Goal: Transaction & Acquisition: Purchase product/service

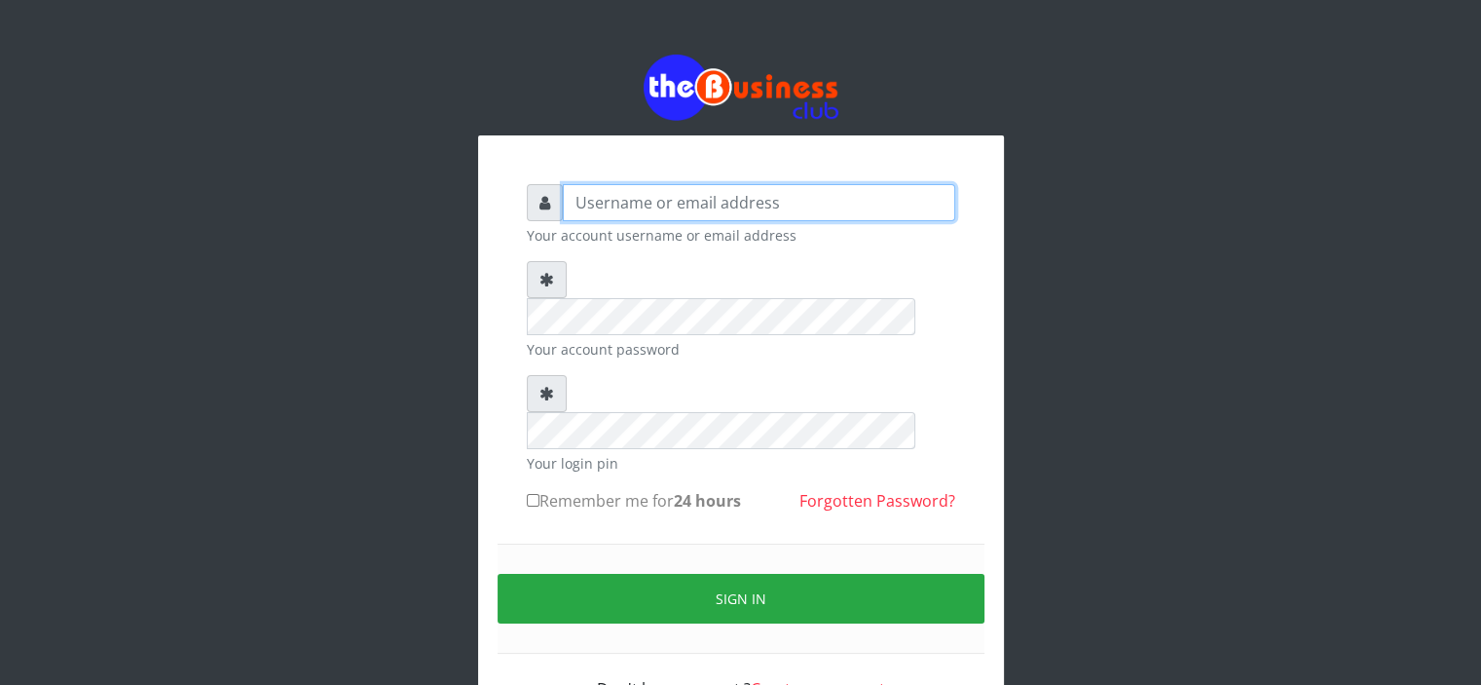
click at [593, 199] on input "text" at bounding box center [759, 202] width 393 height 37
type input "Saremater"
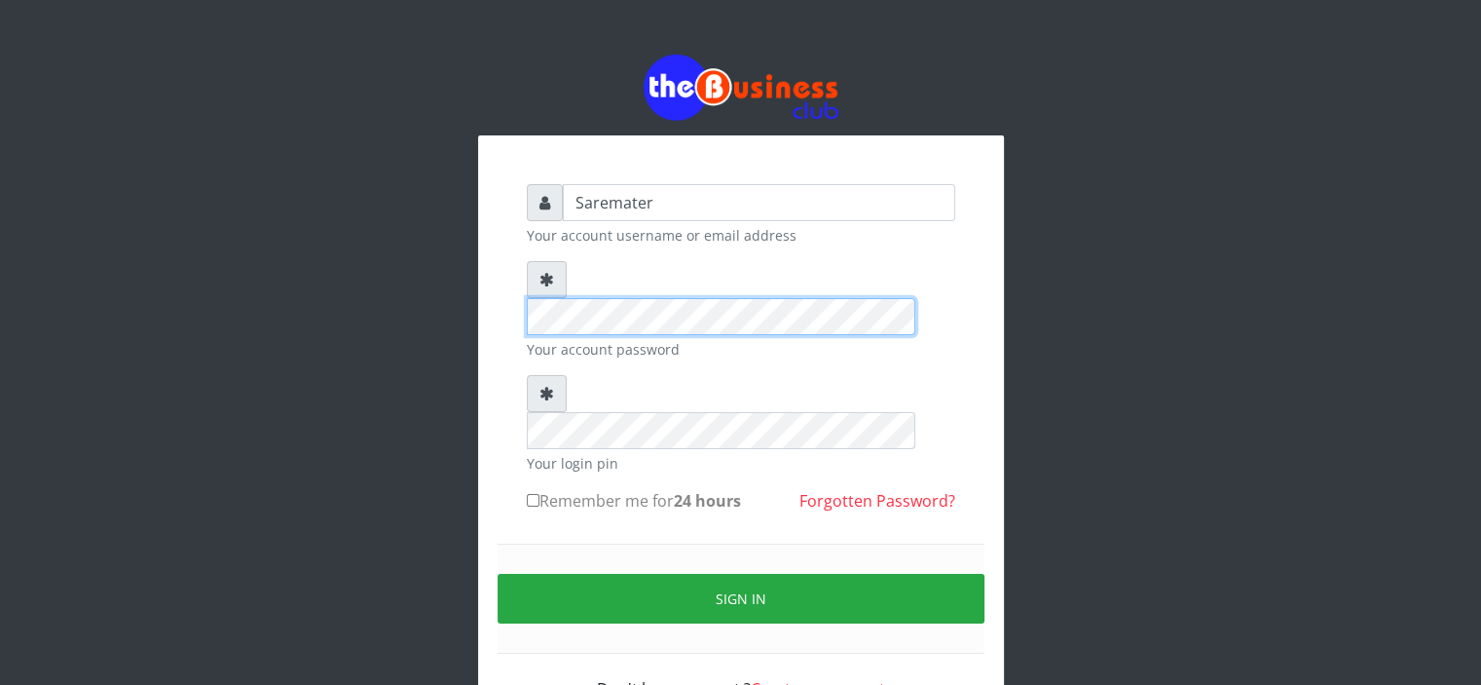
click at [507, 280] on div "Saremater Your account username or email address Your account password Your log…" at bounding box center [741, 442] width 468 height 555
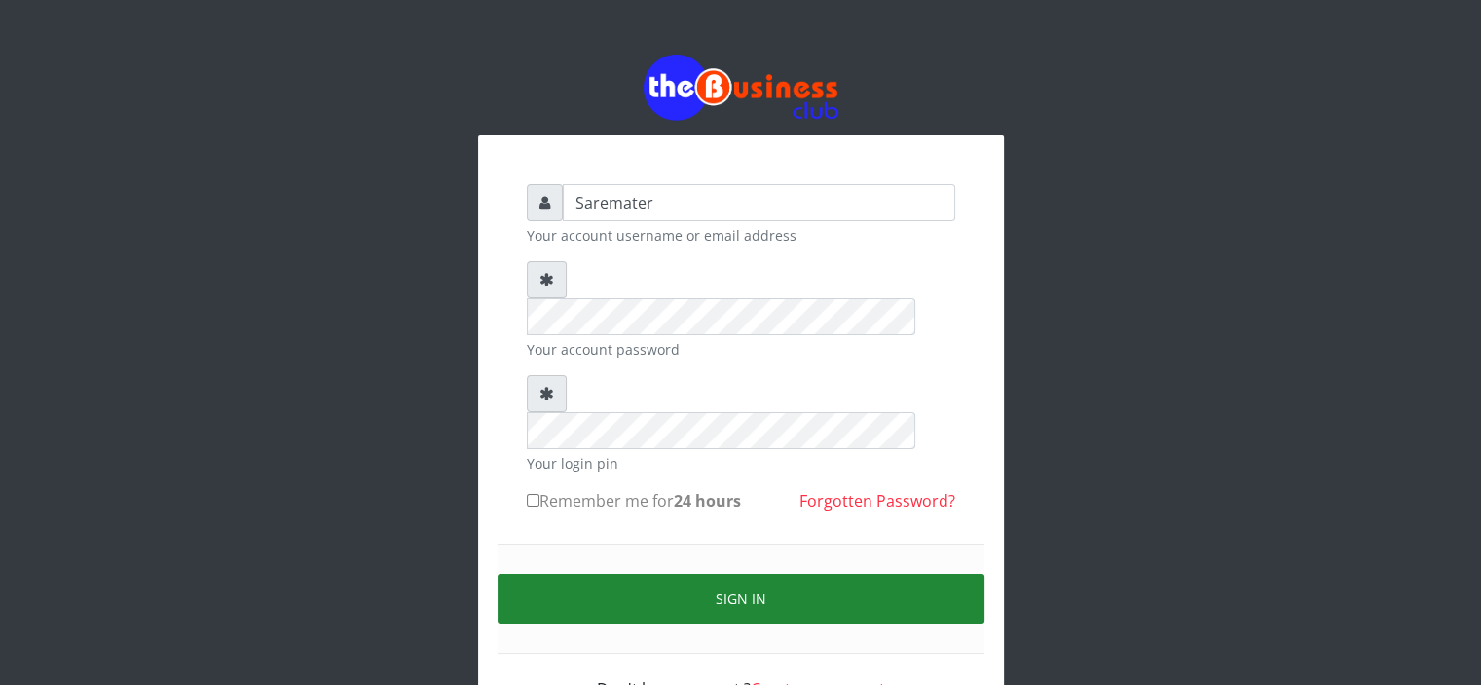
click at [708, 574] on button "Sign in" at bounding box center [741, 599] width 487 height 50
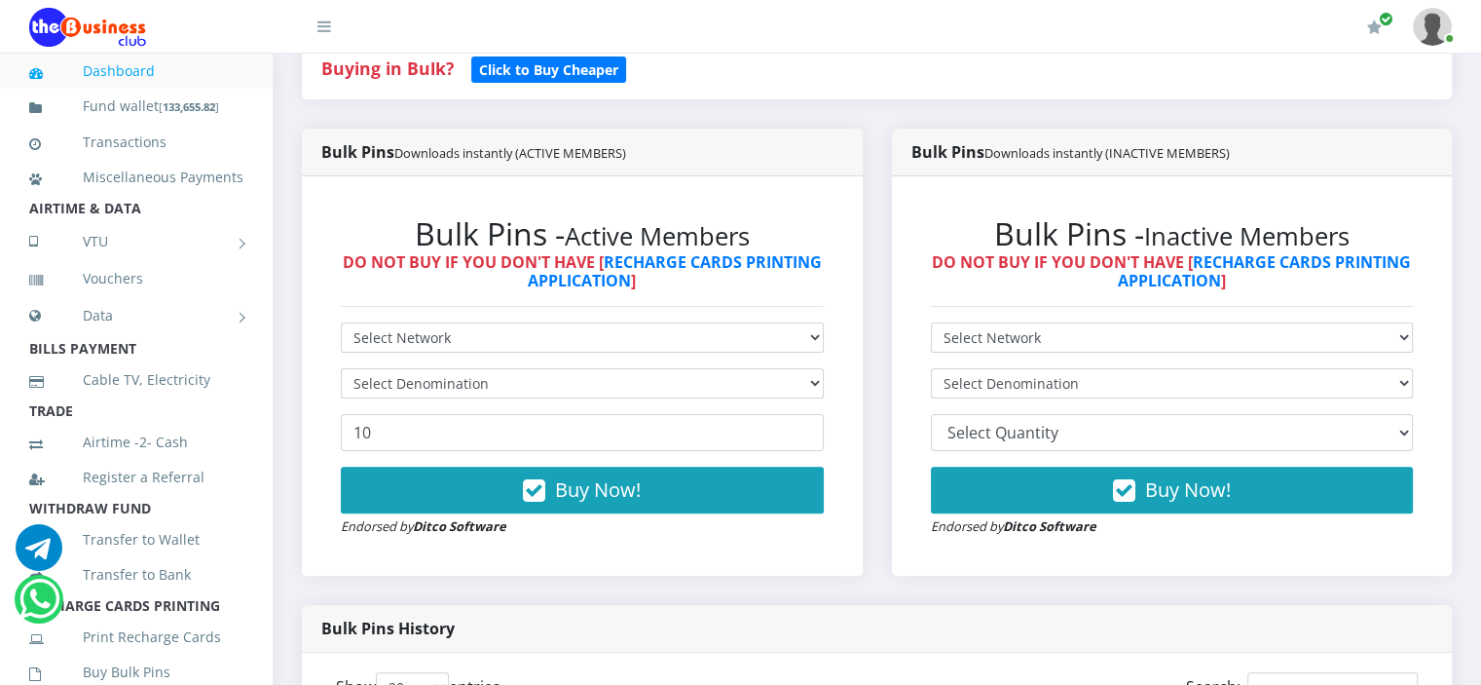
scroll to position [470, 0]
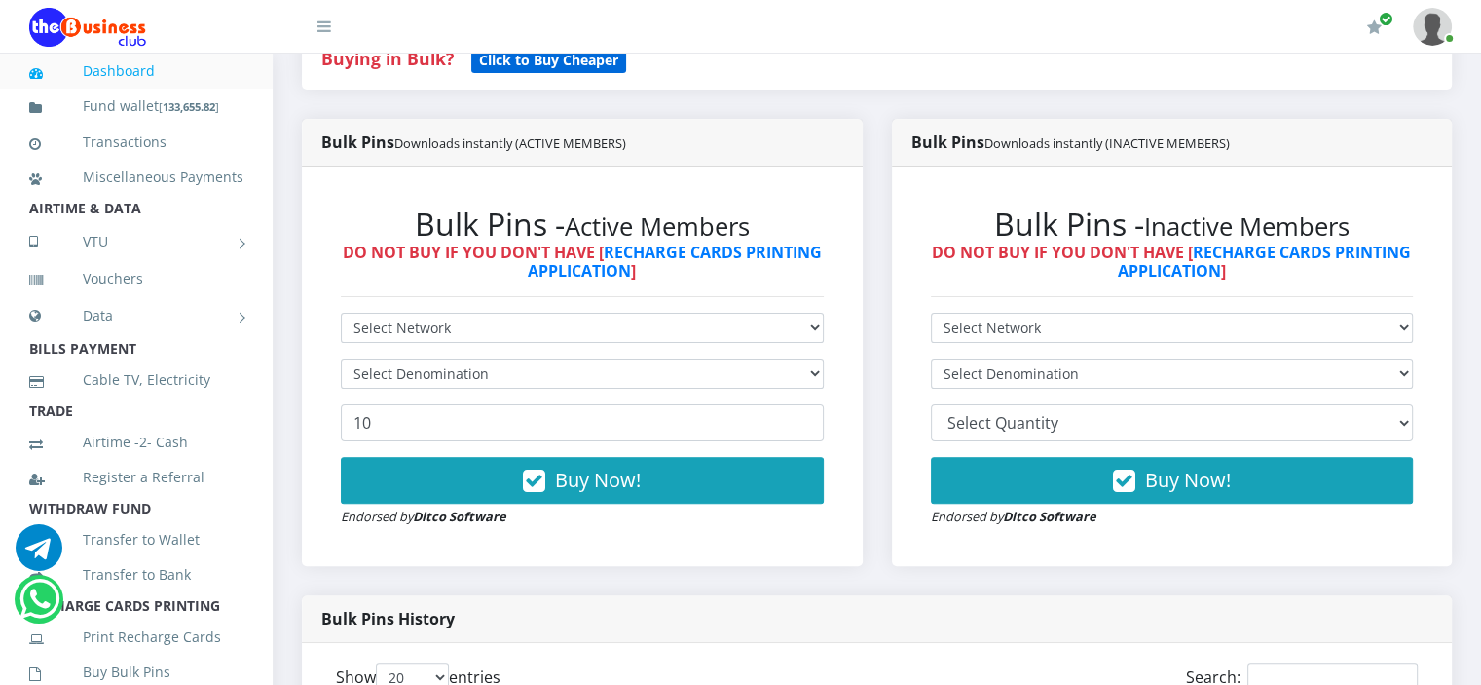
click at [582, 60] on b "Click to Buy Cheaper" at bounding box center [548, 60] width 139 height 19
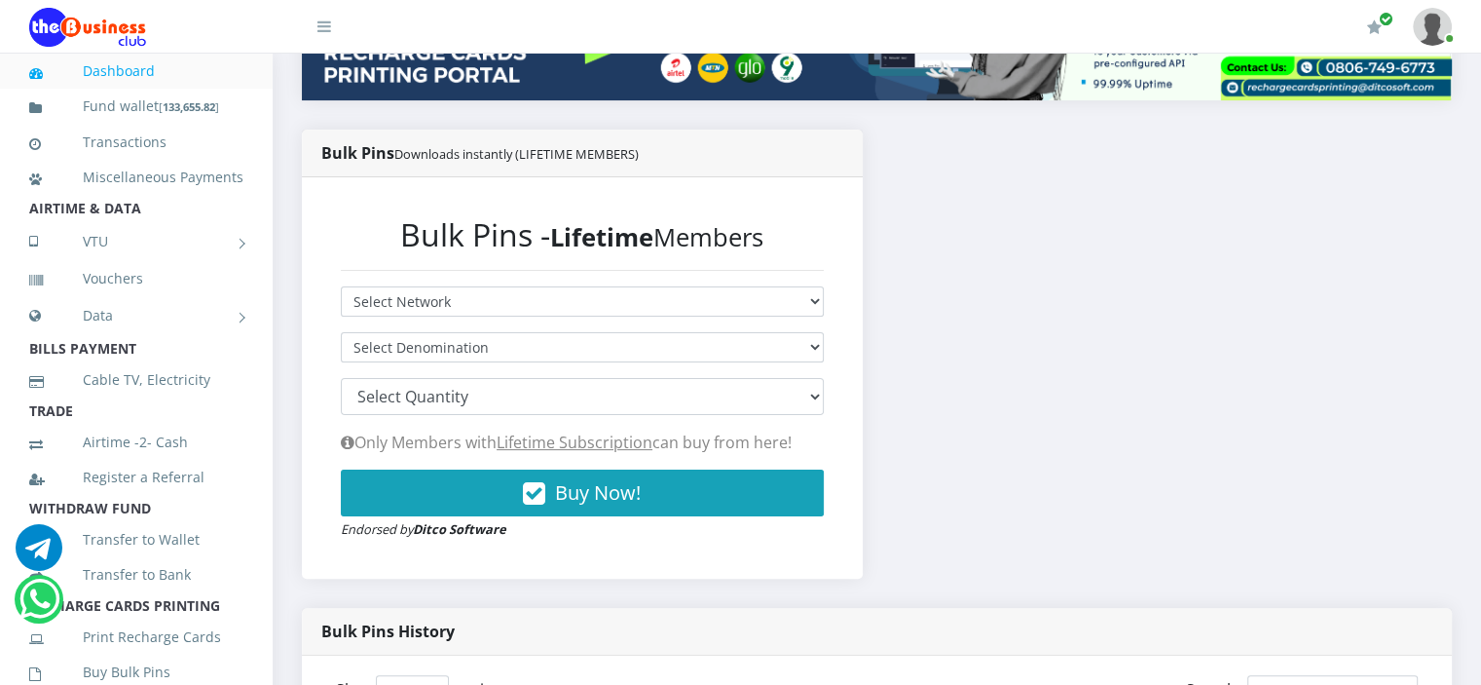
scroll to position [398, 0]
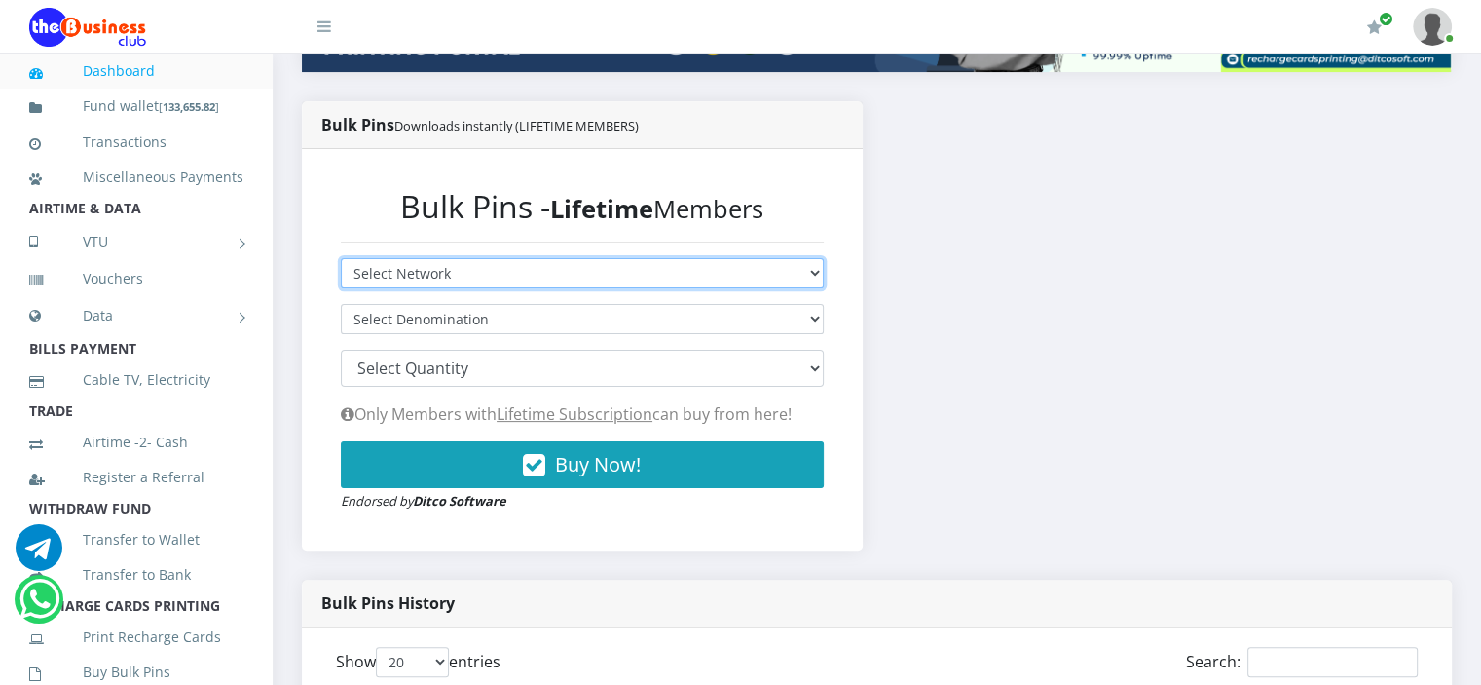
click at [591, 272] on select "Select Network MTN Globacom 9Mobile Airtel" at bounding box center [582, 273] width 483 height 30
select select "Airtel"
click at [341, 258] on select "Select Network MTN Globacom 9Mobile Airtel" at bounding box center [582, 273] width 483 height 30
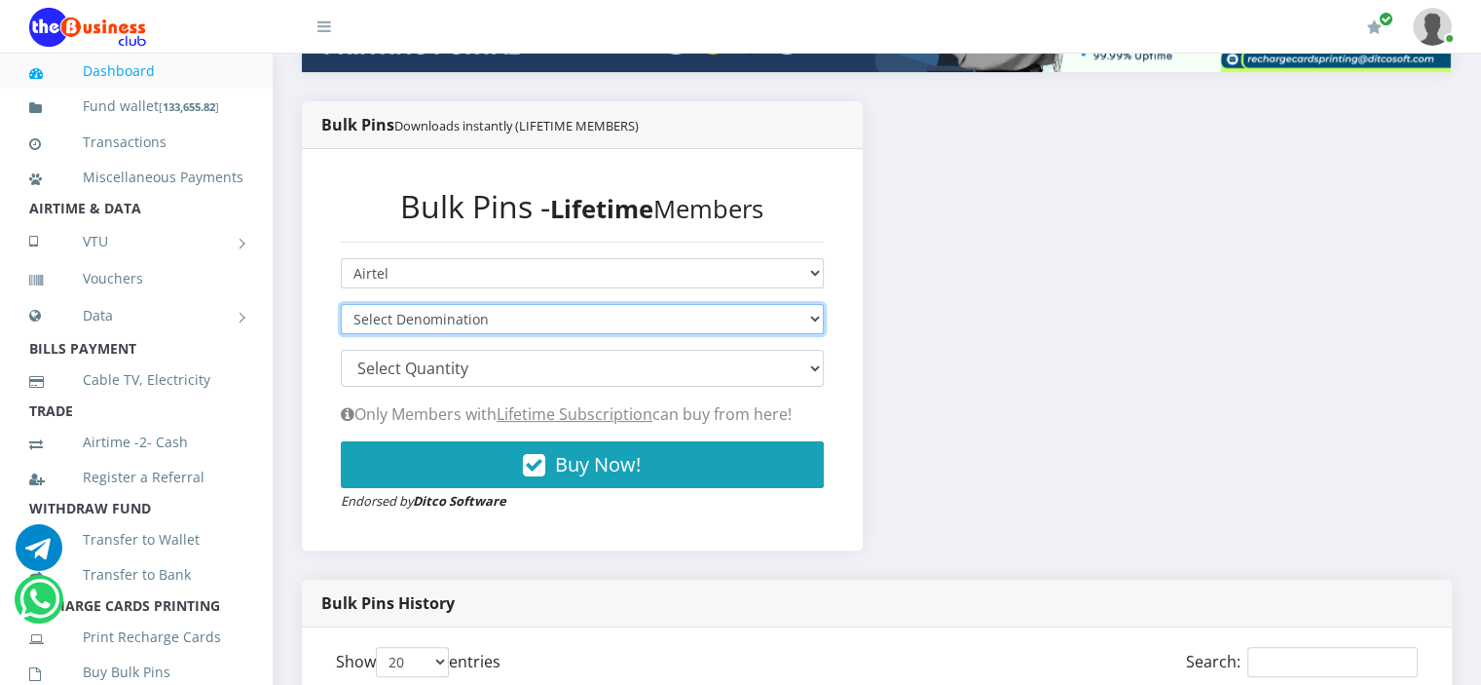
click at [546, 310] on select "Select Denomination Airtel NGN100 - ₦96.28 Airtel NGN200 - ₦192.56 Airtel NGN50…" at bounding box center [582, 319] width 483 height 30
select select "481.4-500"
click at [341, 304] on select "Select Denomination Airtel NGN100 - ₦96.28 Airtel NGN200 - ₦192.56 Airtel NGN50…" at bounding box center [582, 319] width 483 height 30
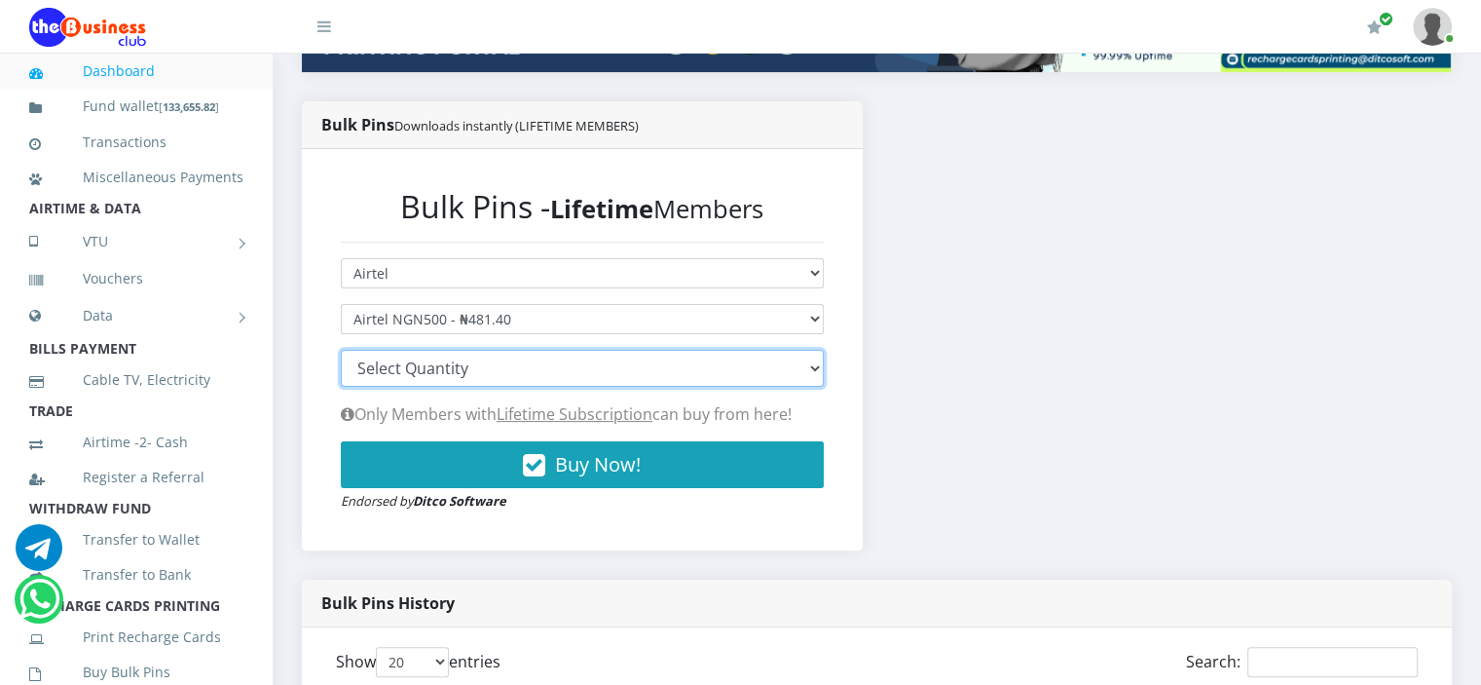
click at [522, 369] on select "100 150 200 300 500 1000" at bounding box center [582, 368] width 483 height 37
select select "200"
click at [341, 350] on select "100 150 200 300 500 1000" at bounding box center [582, 368] width 483 height 37
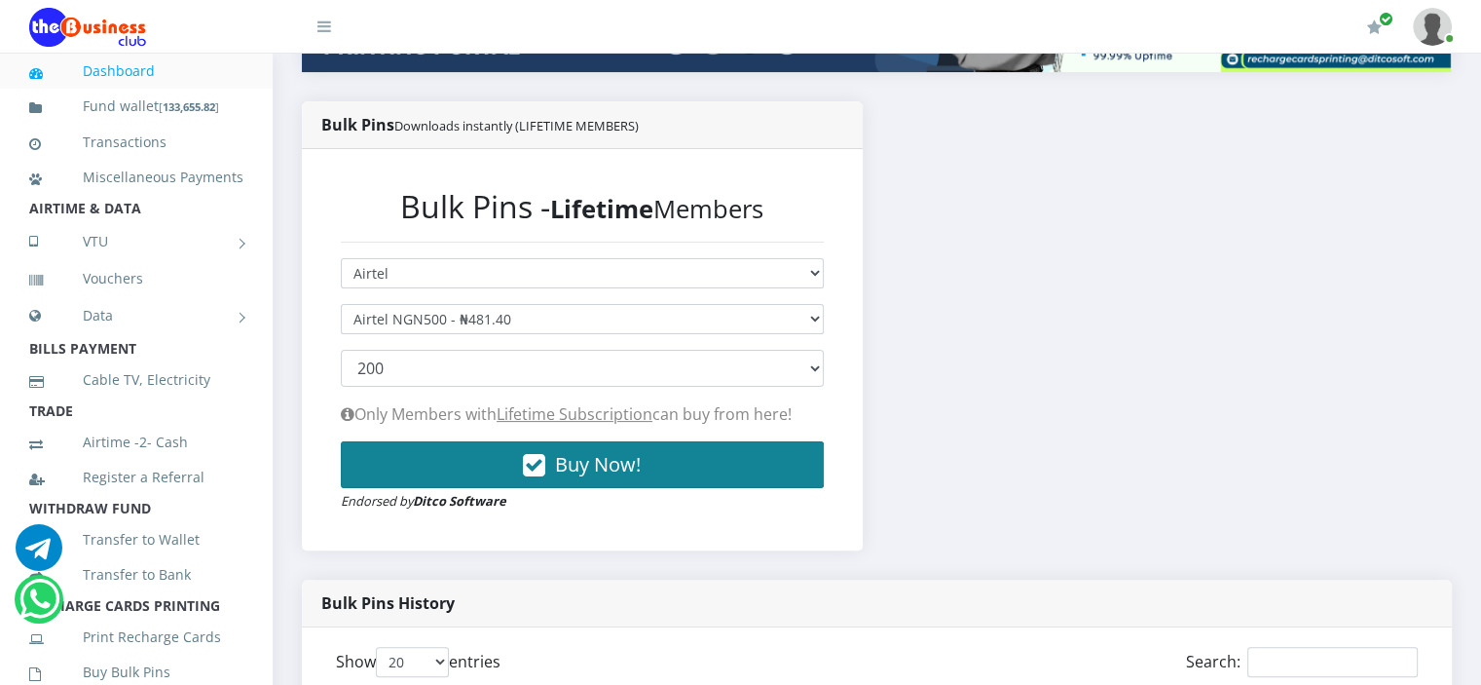
click at [619, 468] on span "Buy Now!" at bounding box center [598, 464] width 86 height 26
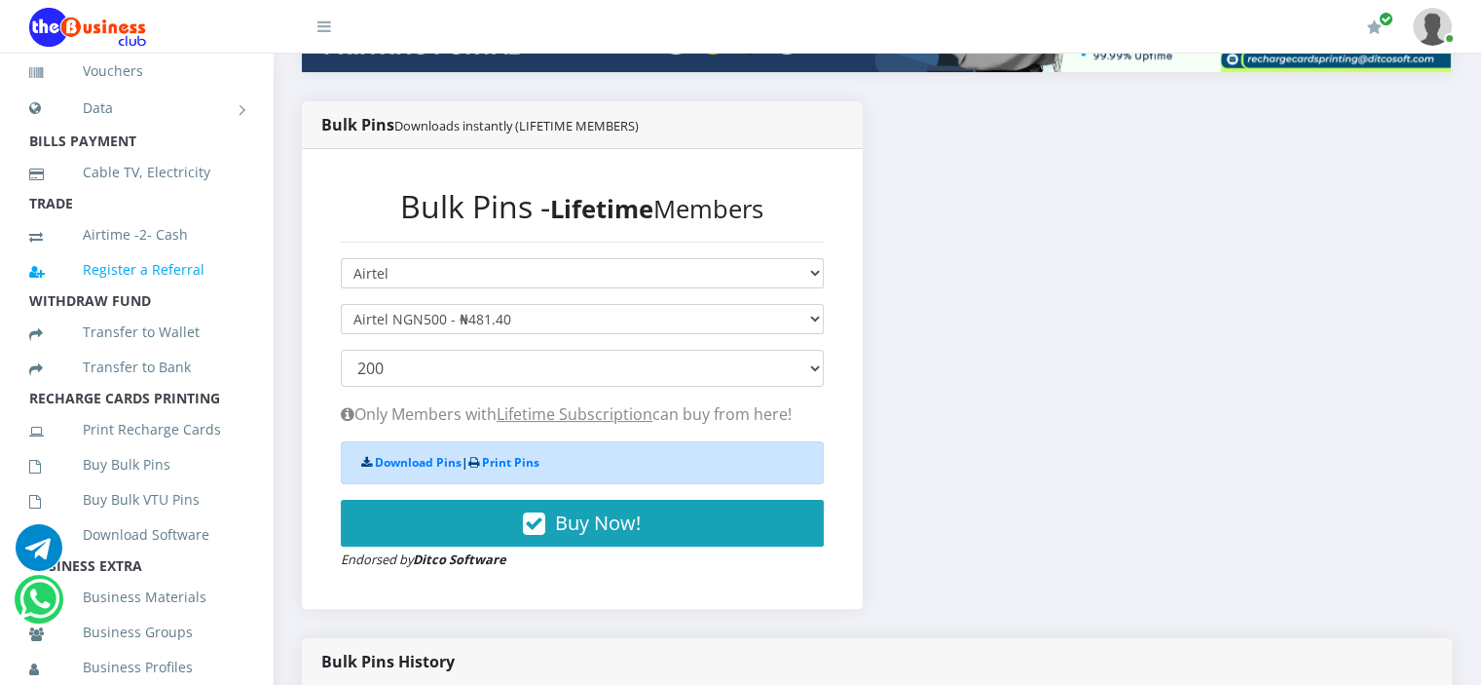
scroll to position [215, 0]
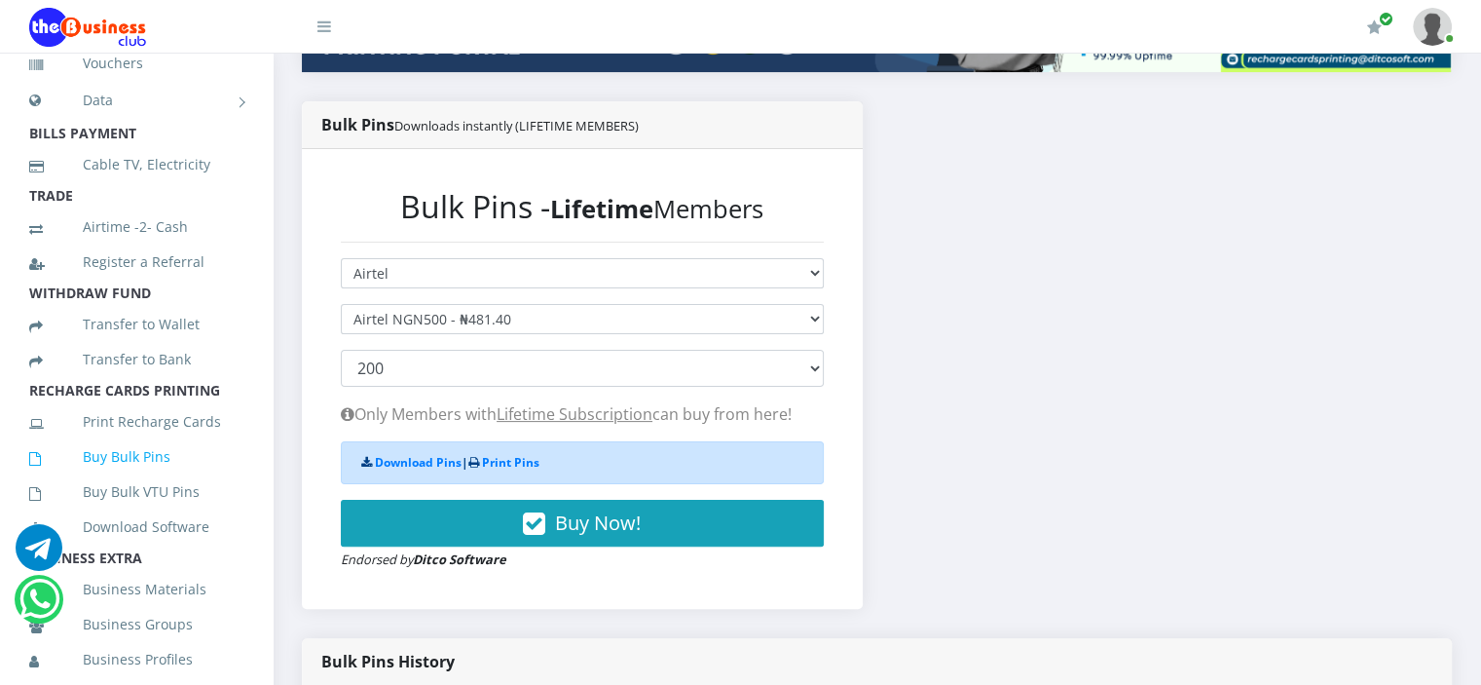
click at [123, 479] on link "Buy Bulk Pins" at bounding box center [136, 456] width 214 height 45
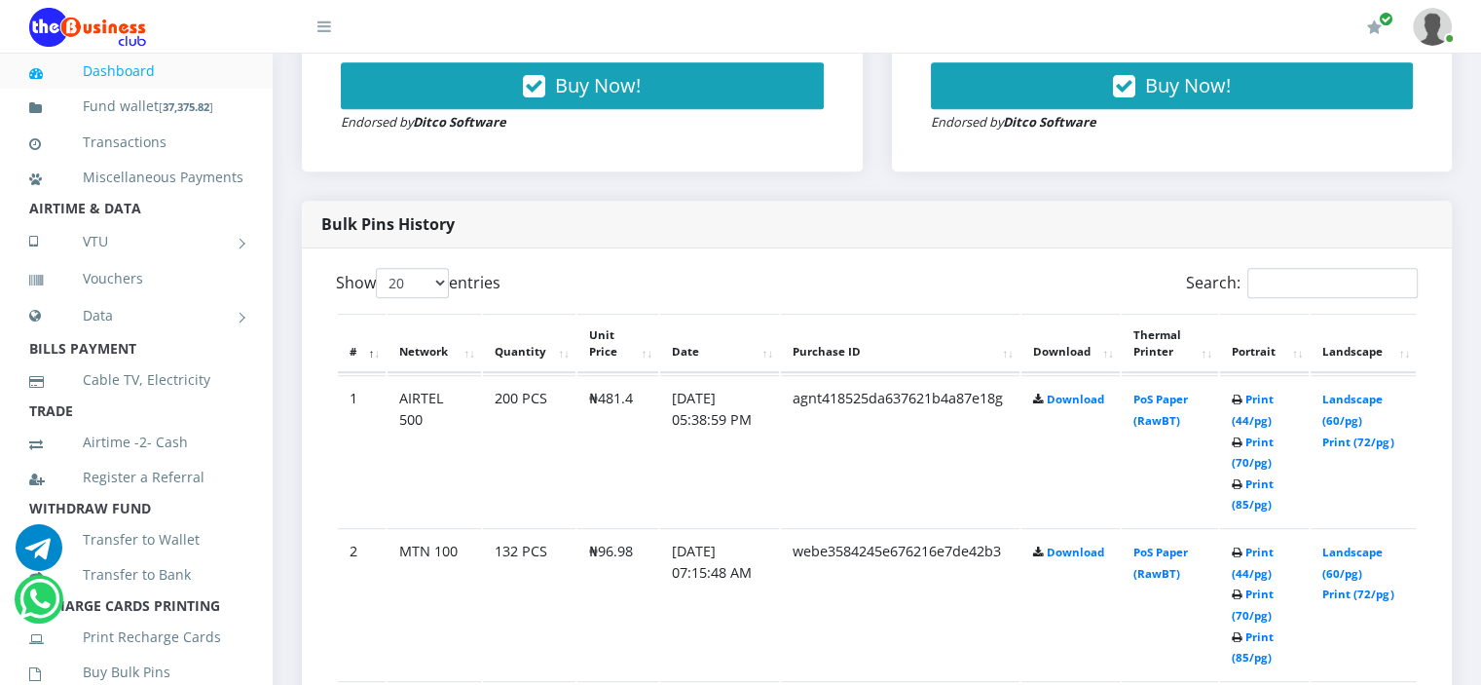
scroll to position [877, 0]
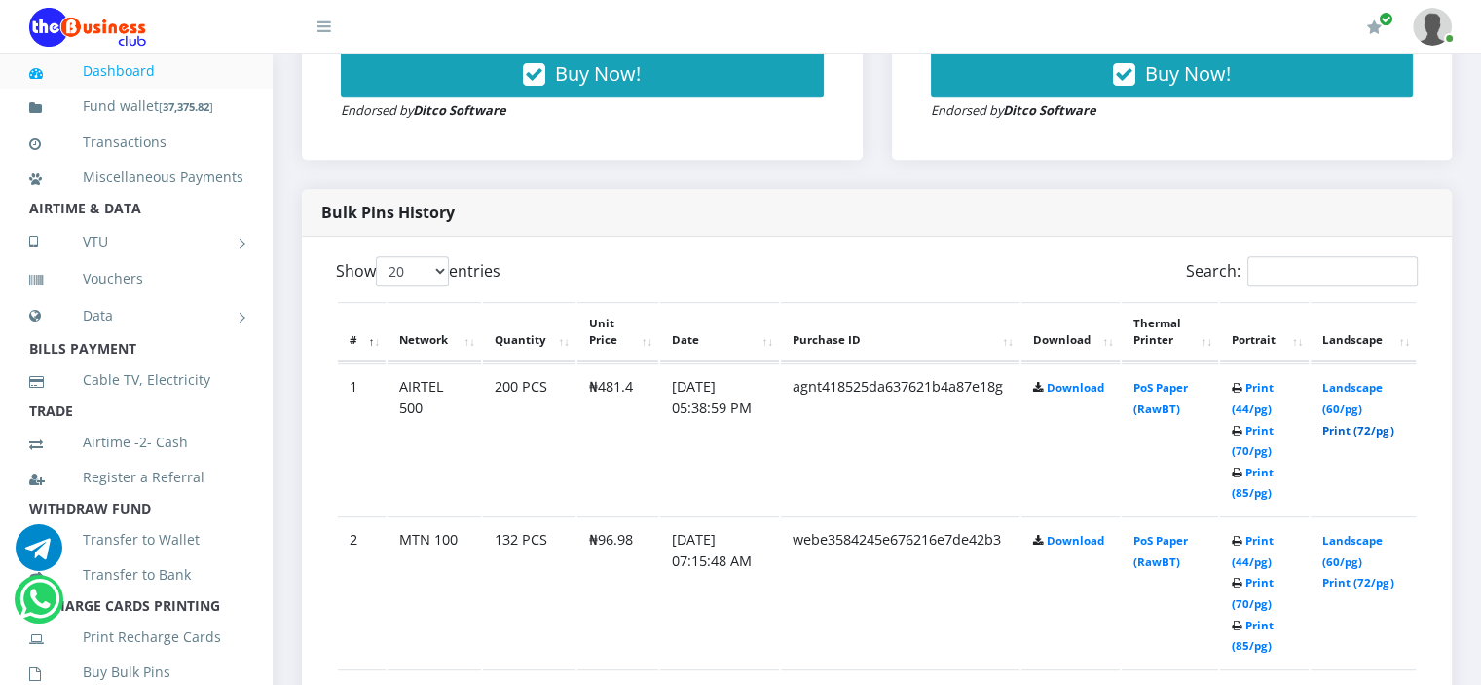
click at [1351, 428] on link "Print (72/pg)" at bounding box center [1358, 430] width 71 height 15
